Goal: Information Seeking & Learning: Learn about a topic

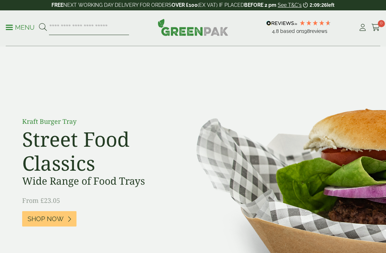
click at [88, 26] on input "search" at bounding box center [89, 27] width 80 height 15
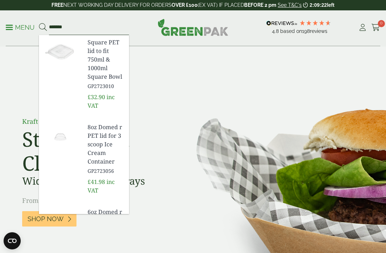
type input "*******"
click at [43, 27] on button at bounding box center [43, 27] width 8 height 9
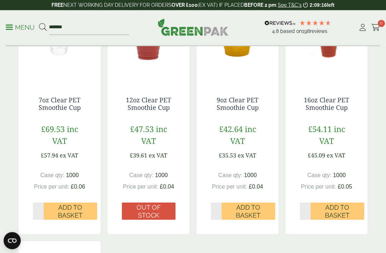
scroll to position [163, 0]
click at [166, 182] on p "Price per unit: £0.04" at bounding box center [148, 186] width 51 height 9
click at [157, 116] on div "12oz Clear PET Smoothie Cup £47.53 inc VAT £39.61 ex VAT Case qty: 1000 Price p…" at bounding box center [149, 158] width 82 height 152
click at [156, 133] on span "inc VAT" at bounding box center [154, 134] width 26 height 23
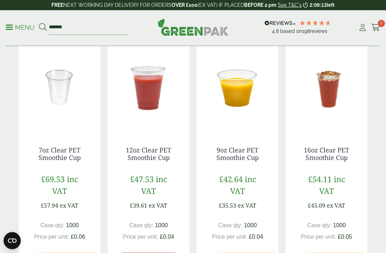
scroll to position [113, 0]
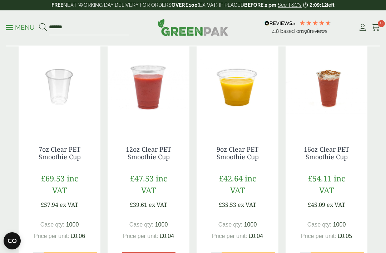
click at [155, 149] on link "12oz Clear PET Smoothie Cup" at bounding box center [148, 153] width 45 height 16
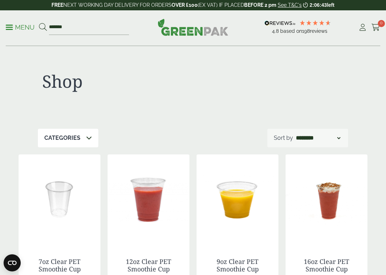
scroll to position [0, 0]
click at [213, 118] on div "Shop" at bounding box center [193, 87] width 310 height 83
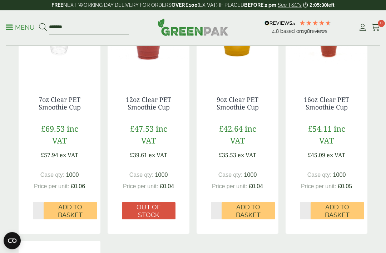
scroll to position [163, 0]
click at [157, 110] on link "12oz Clear PET Smoothie Cup" at bounding box center [148, 103] width 45 height 16
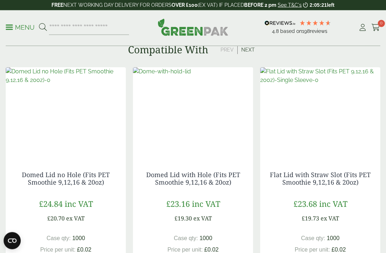
scroll to position [552, 0]
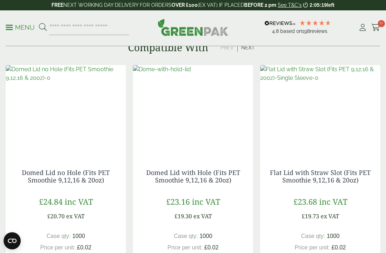
click at [338, 176] on link "Flat Lid with Straw Slot (Fits PET Smoothie 9,12,16 & 20oz)" at bounding box center [320, 176] width 101 height 16
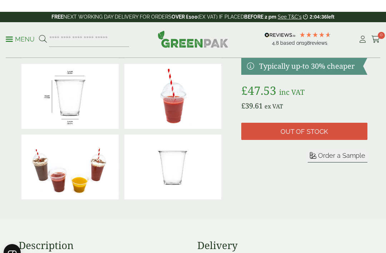
scroll to position [78, 0]
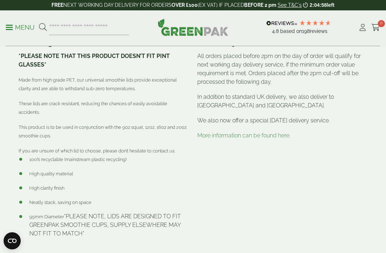
scroll to position [274, 0]
click at [250, 132] on link "More information can be found here." at bounding box center [243, 135] width 93 height 7
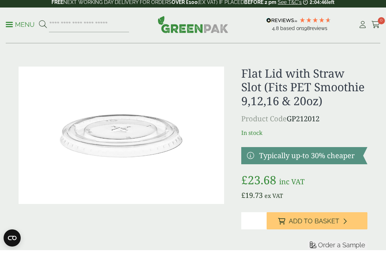
scroll to position [3, 0]
